Goal: Task Accomplishment & Management: Manage account settings

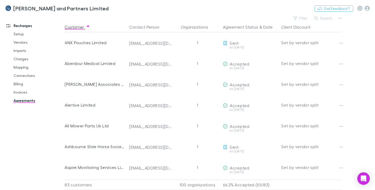
click at [367, 9] on icon "button" at bounding box center [367, 8] width 5 height 5
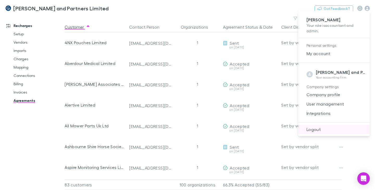
click at [319, 133] on li "Logout" at bounding box center [334, 129] width 72 height 9
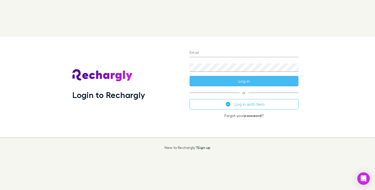
type input "**********"
